Goal: Obtain resource: Download file/media

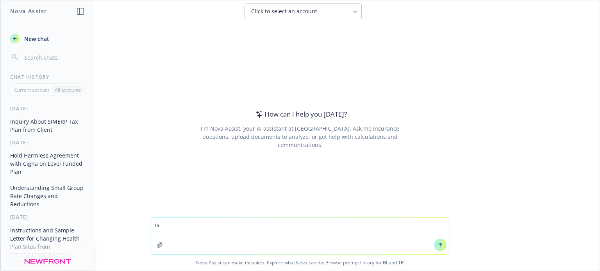
type textarea "i"
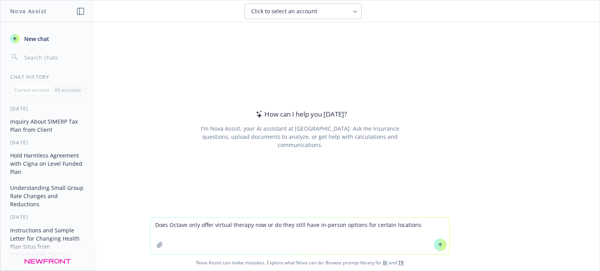
type textarea "Does Octave only offer virtual therapy now or do they still have in-person opti…"
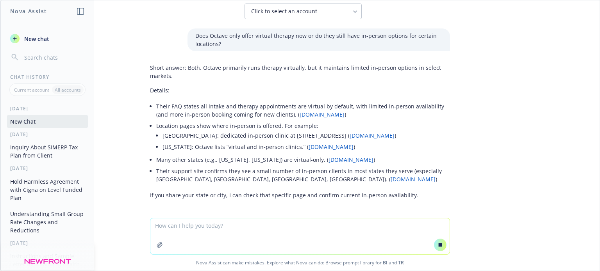
scroll to position [17, 0]
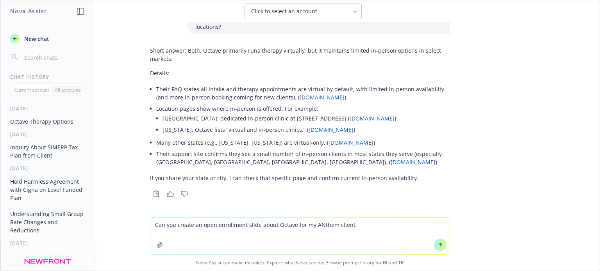
type textarea "Can you create an open enrollment slide about Octave for my ANthem client?"
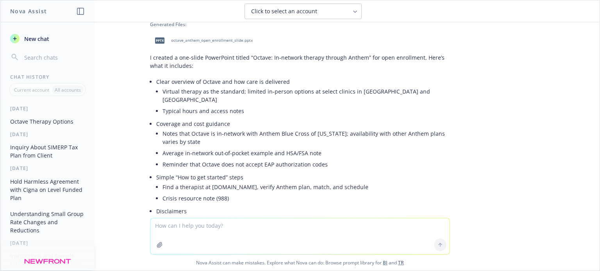
scroll to position [230, 0]
click at [211, 37] on span "octave_anthem_open_enrollment_slide.pptx" at bounding box center [212, 39] width 82 height 5
